Goal: Information Seeking & Learning: Learn about a topic

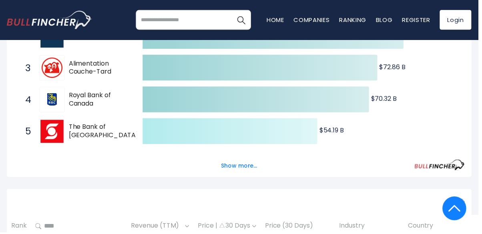
scroll to position [205, 0]
click at [263, 160] on div "Show more..." at bounding box center [241, 162] width 454 height 22
click at [249, 166] on button "Show more..." at bounding box center [241, 166] width 46 height 13
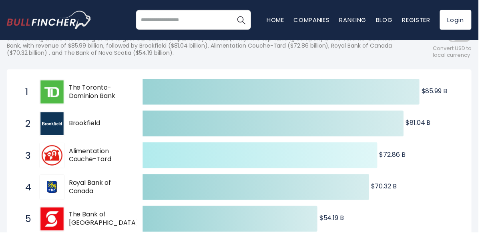
scroll to position [116, 0]
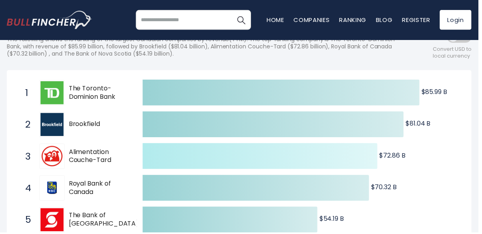
click at [450, 88] on text "$85.99 B ​ $85.99 B" at bounding box center [437, 92] width 26 height 9
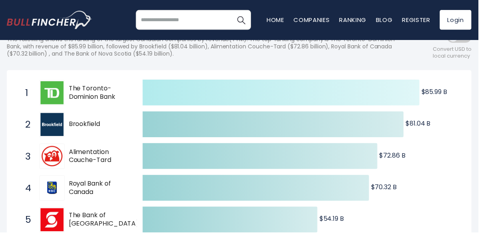
click at [444, 88] on text "$85.99 B ​ $85.99 B" at bounding box center [437, 92] width 26 height 9
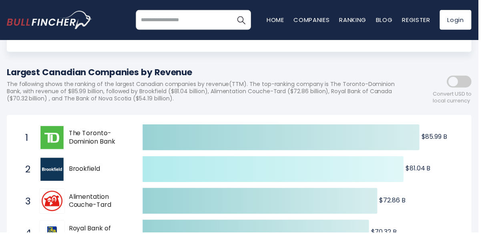
scroll to position [70, 0]
click at [471, 80] on span at bounding box center [462, 83] width 25 height 12
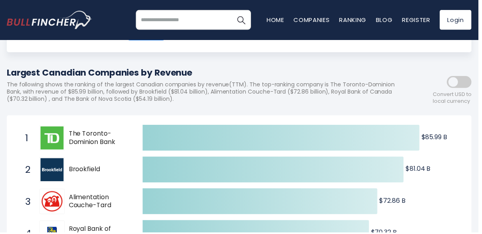
click at [466, 80] on span at bounding box center [462, 83] width 25 height 12
click at [470, 82] on span at bounding box center [462, 83] width 25 height 12
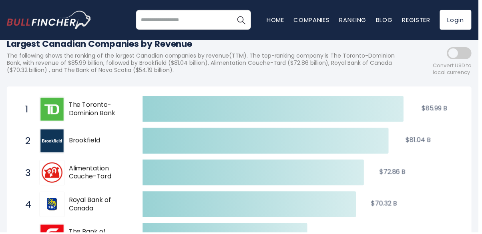
scroll to position [98, 0]
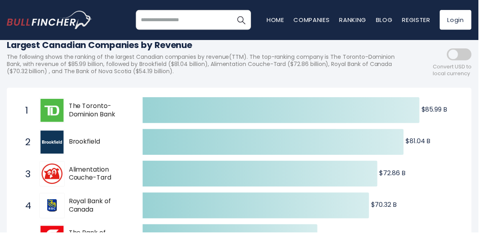
click at [467, 60] on span at bounding box center [462, 55] width 25 height 12
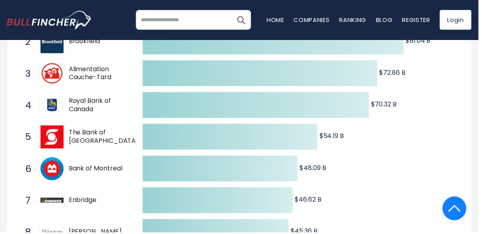
scroll to position [203, 0]
